Goal: Information Seeking & Learning: Learn about a topic

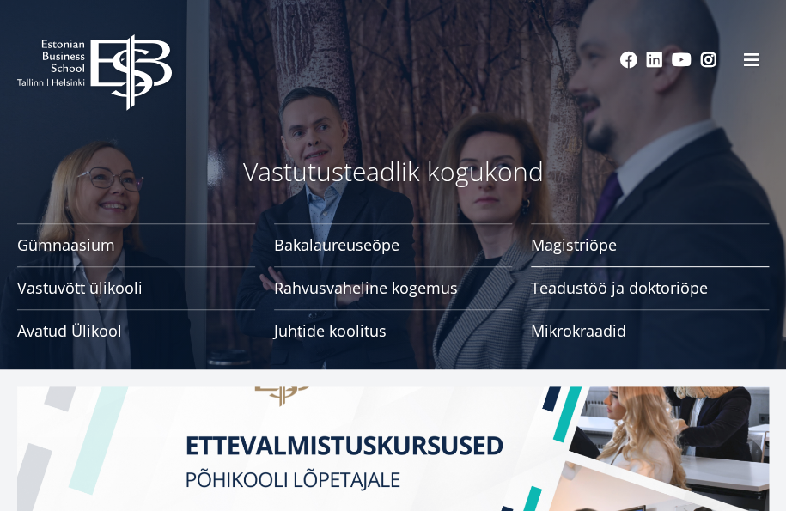
drag, startPoint x: 643, startPoint y: 283, endPoint x: 623, endPoint y: 295, distance: 23.1
click at [640, 284] on span "Teadustöö ja doktoriõpe Tutvu" at bounding box center [650, 287] width 238 height 17
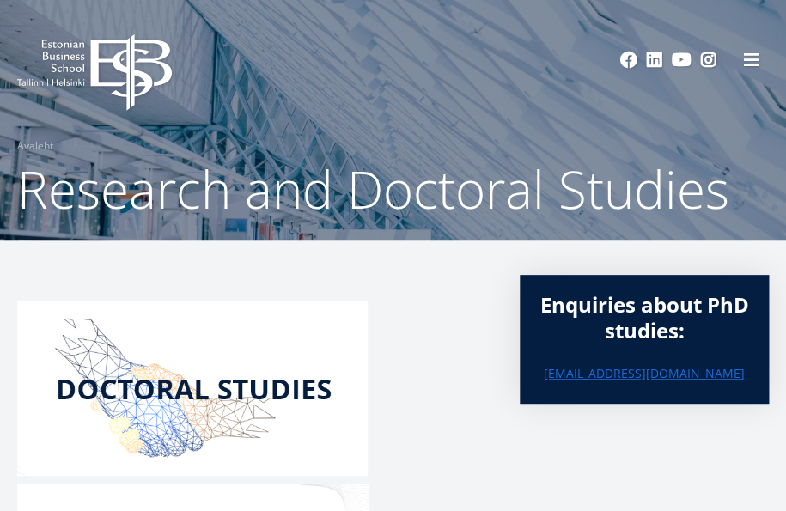
click at [164, 370] on img at bounding box center [192, 388] width 351 height 175
